Goal: Information Seeking & Learning: Learn about a topic

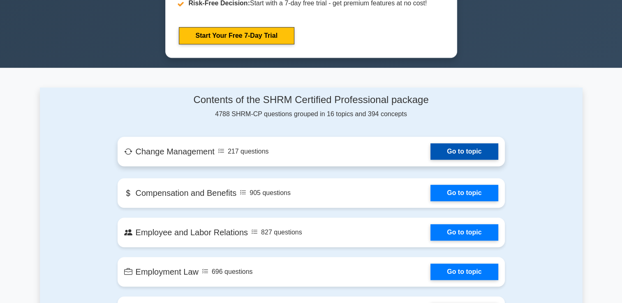
scroll to position [493, 0]
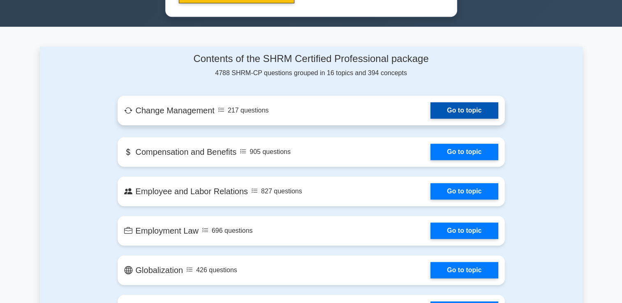
click at [430, 108] on link "Go to topic" at bounding box center [463, 110] width 67 height 16
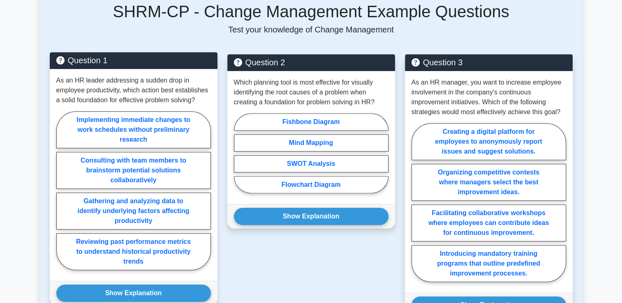
scroll to position [411, 0]
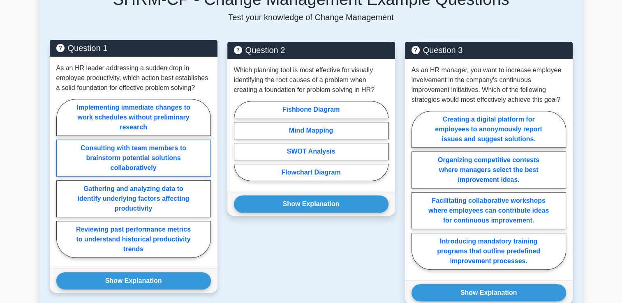
click at [162, 154] on label "Consulting with team members to brainstorm potential solutions collaboratively" at bounding box center [133, 158] width 155 height 37
click at [62, 178] on input "Consulting with team members to brainstorm potential solutions collaboratively" at bounding box center [58, 180] width 5 height 5
radio input "true"
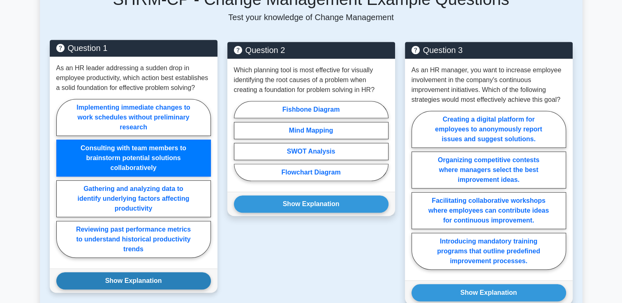
click at [118, 275] on button "Show Explanation" at bounding box center [133, 280] width 155 height 17
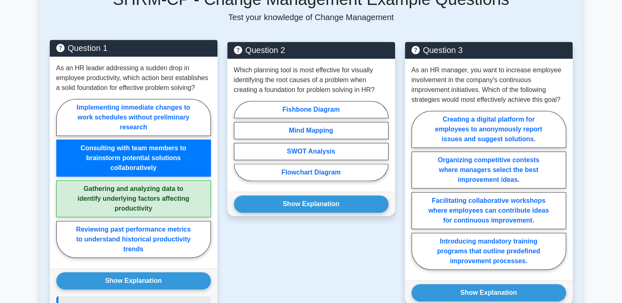
click at [163, 182] on label "Gathering and analyzing data to identify underlying factors affecting productiv…" at bounding box center [133, 198] width 155 height 37
click at [62, 182] on input "Gathering and analyzing data to identify underlying factors affecting productiv…" at bounding box center [58, 180] width 5 height 5
radio input "true"
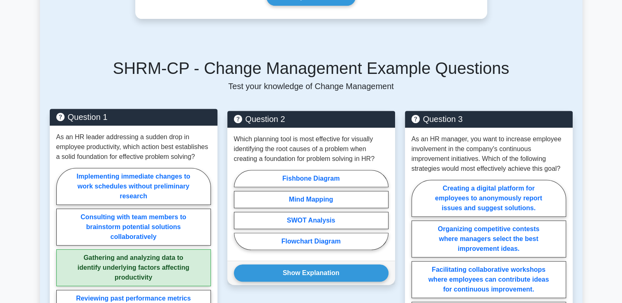
scroll to position [329, 0]
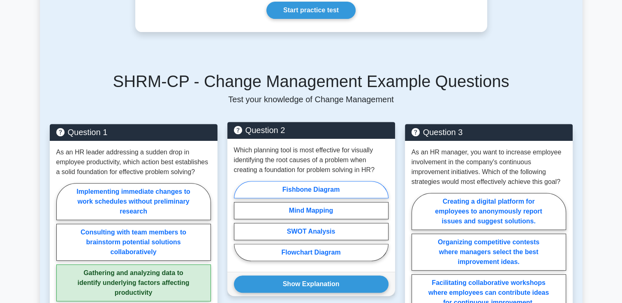
click at [313, 183] on label "Fishbone Diagram" at bounding box center [311, 189] width 155 height 17
click at [239, 221] on input "Fishbone Diagram" at bounding box center [236, 223] width 5 height 5
radio input "true"
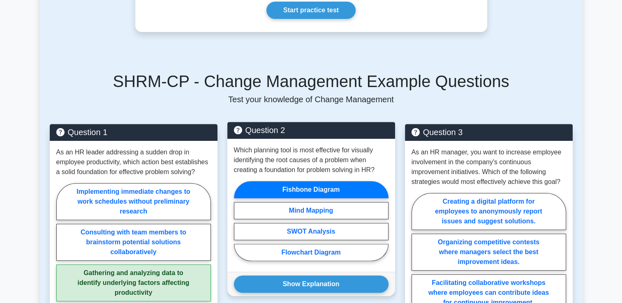
click at [318, 285] on div "Show Explanation Correct Answer: Fishbone Diagram" at bounding box center [311, 284] width 168 height 24
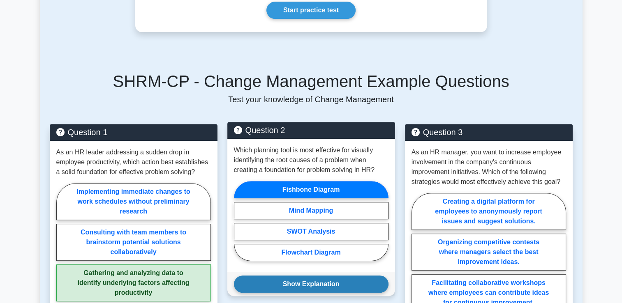
click at [319, 276] on button "Show Explanation" at bounding box center [311, 284] width 155 height 17
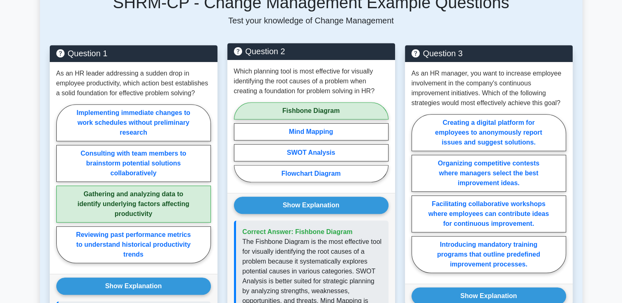
scroll to position [411, 0]
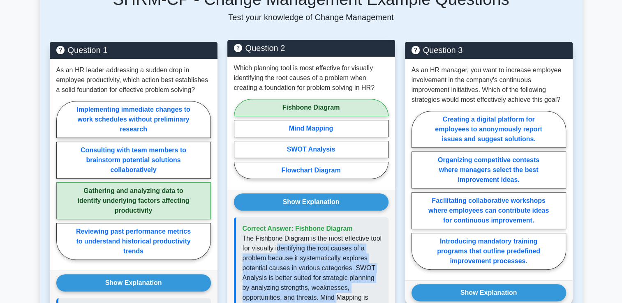
drag, startPoint x: 278, startPoint y: 235, endPoint x: 339, endPoint y: 292, distance: 83.2
click at [339, 292] on p "The Fishbone Diagram is the most effective tool for visually identifying the ro…" at bounding box center [311, 283] width 139 height 99
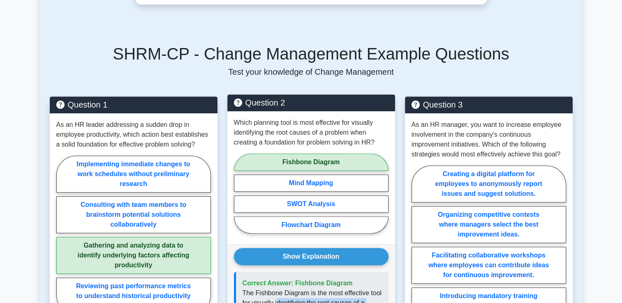
scroll to position [370, 0]
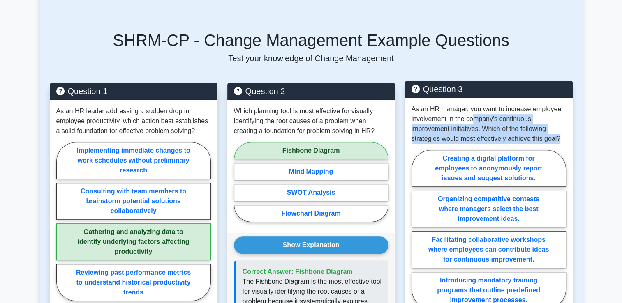
drag, startPoint x: 474, startPoint y: 111, endPoint x: 561, endPoint y: 134, distance: 90.0
click at [561, 134] on div "As an HR manager, you want to increase employee involvement in the company's co…" at bounding box center [489, 209] width 168 height 222
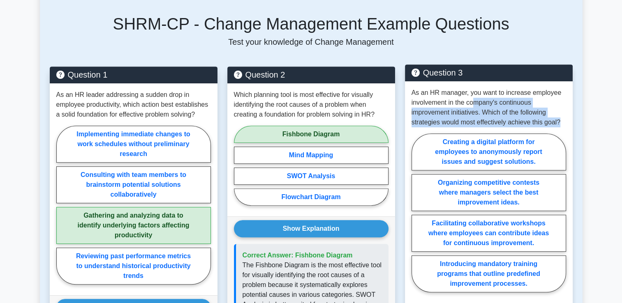
scroll to position [411, 0]
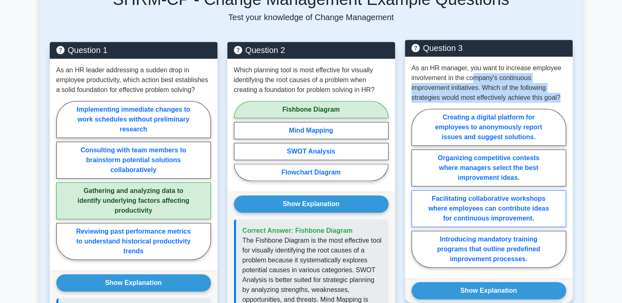
click at [466, 211] on label "Facilitating collaborative workshops where employees can contribute ideas for c…" at bounding box center [488, 208] width 155 height 37
click at [417, 194] on input "Facilitating collaborative workshops where employees can contribute ideas for c…" at bounding box center [413, 190] width 5 height 5
radio input "true"
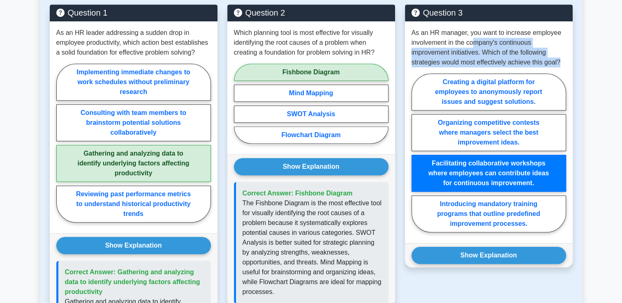
scroll to position [493, 0]
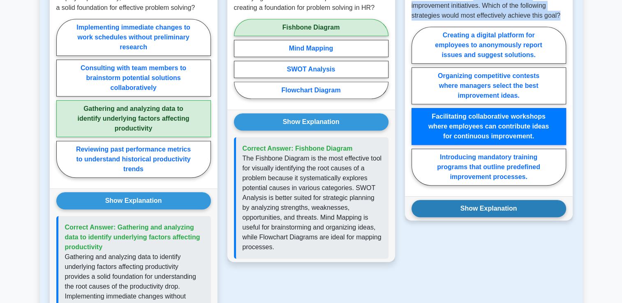
click at [488, 203] on button "Show Explanation" at bounding box center [488, 208] width 155 height 17
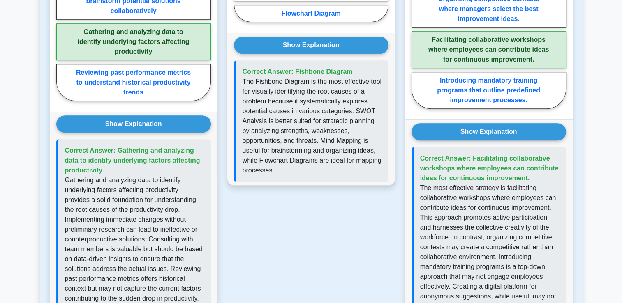
scroll to position [575, 0]
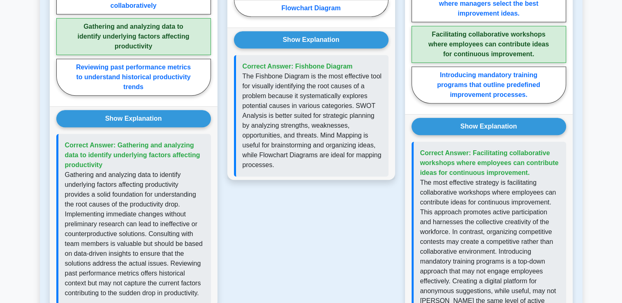
drag, startPoint x: 501, startPoint y: 177, endPoint x: 504, endPoint y: 220, distance: 43.3
click at [504, 220] on p "The most effective strategy is facilitating collaborative workshops where emplo…" at bounding box center [489, 247] width 139 height 138
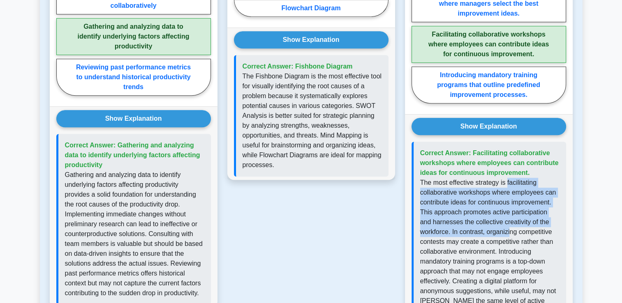
drag, startPoint x: 505, startPoint y: 177, endPoint x: 508, endPoint y: 218, distance: 41.6
click at [508, 218] on p "The most effective strategy is facilitating collaborative workshops where emplo…" at bounding box center [489, 247] width 139 height 138
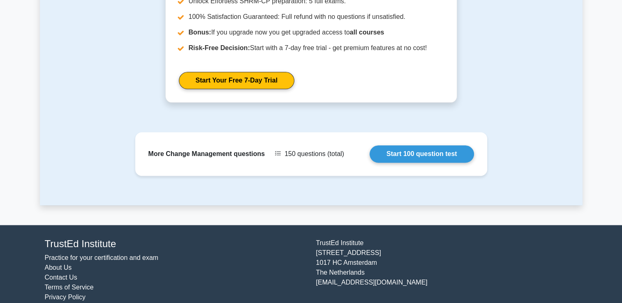
scroll to position [1011, 0]
